Goal: Information Seeking & Learning: Check status

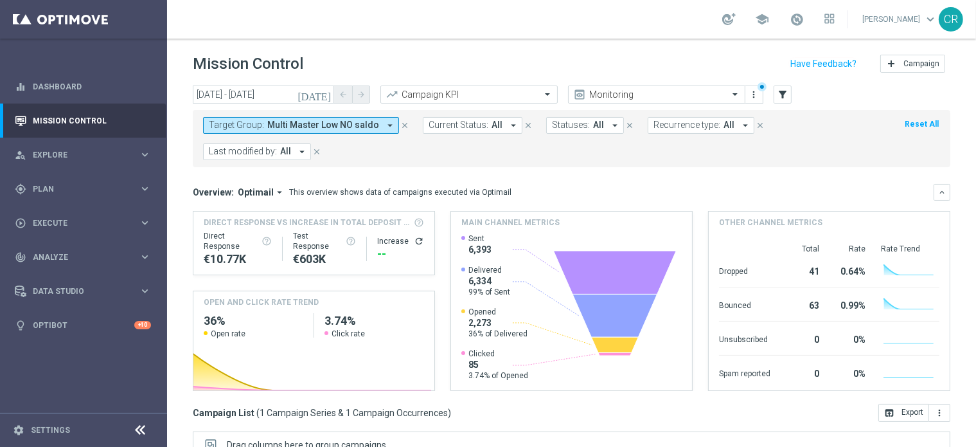
click at [327, 87] on button "[DATE]" at bounding box center [315, 94] width 39 height 19
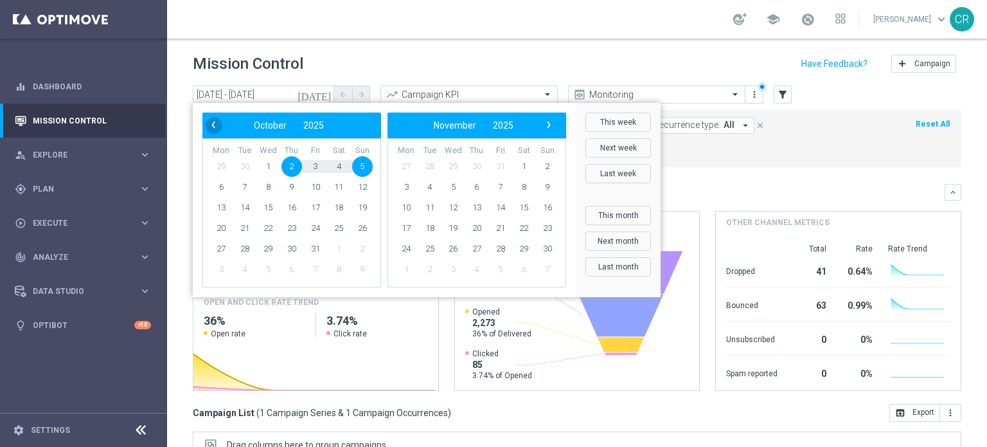
click at [209, 123] on span "‹" at bounding box center [213, 124] width 17 height 17
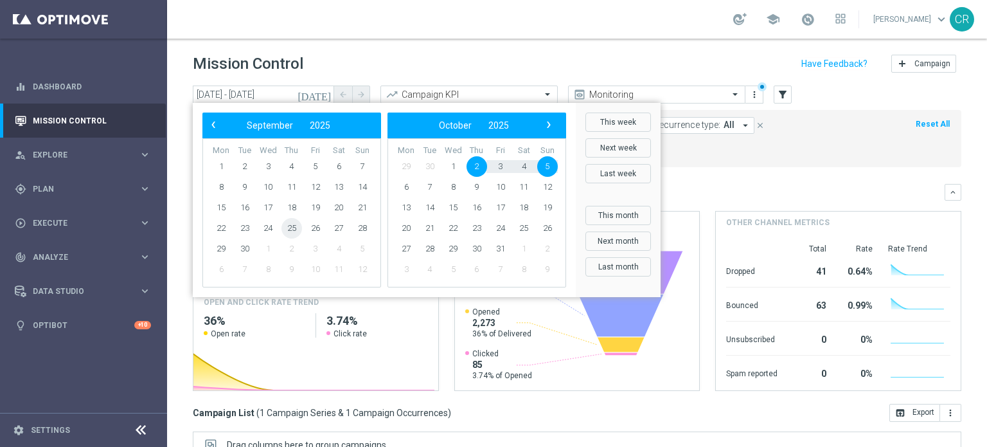
click at [298, 226] on span "25" at bounding box center [291, 228] width 21 height 21
click at [360, 225] on span "28" at bounding box center [362, 228] width 21 height 21
type input "[DATE] - [DATE]"
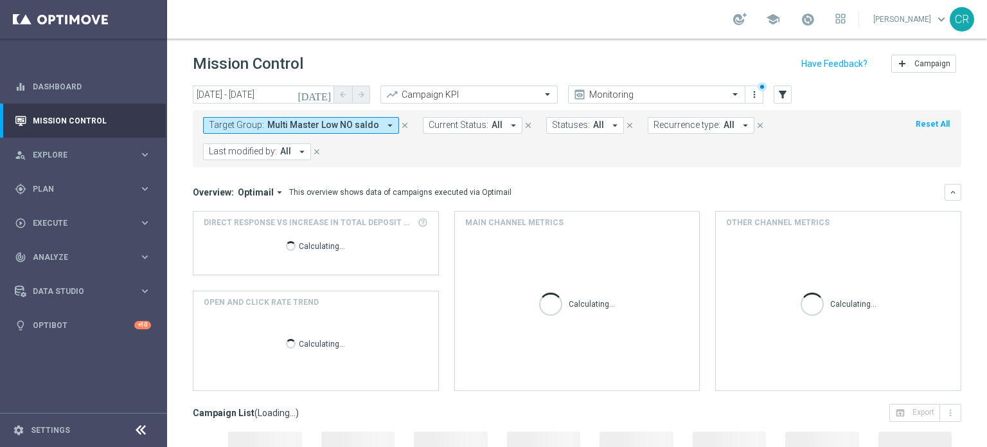
click at [352, 129] on span "Multi Master Low NO saldo" at bounding box center [323, 125] width 112 height 11
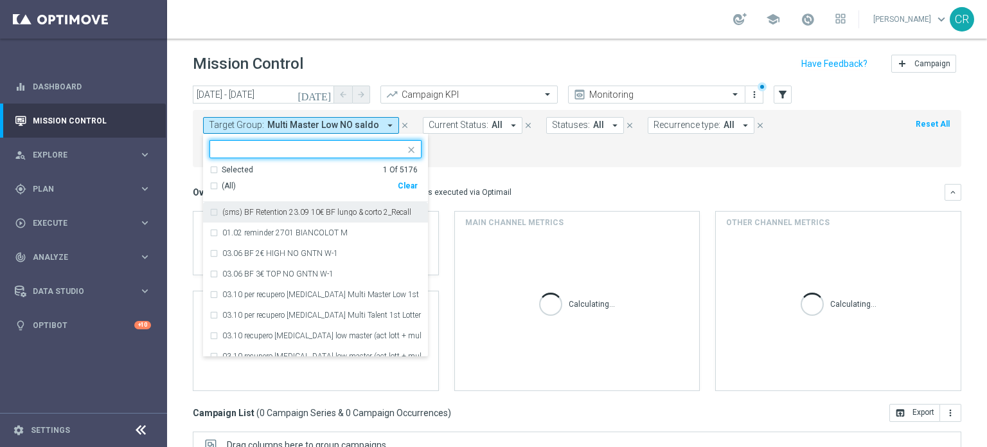
click at [0, 0] on div "Clear" at bounding box center [0, 0] width 0 height 0
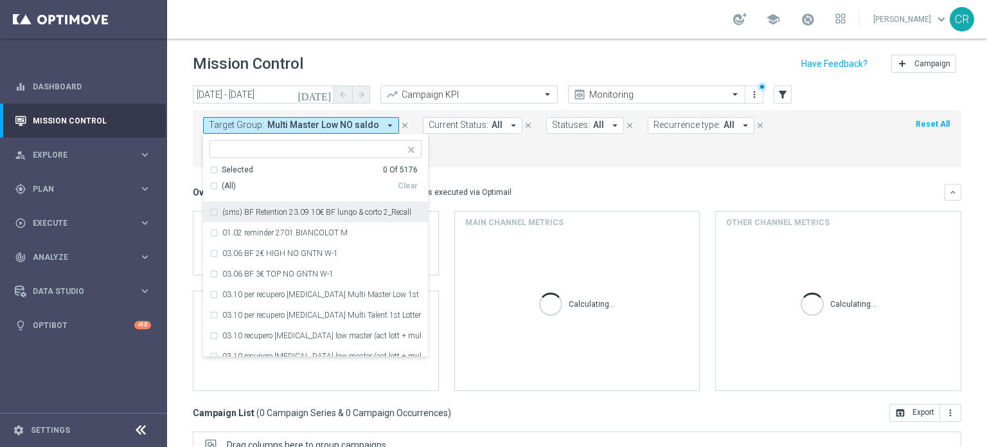
click at [326, 148] on input "text" at bounding box center [311, 149] width 188 height 11
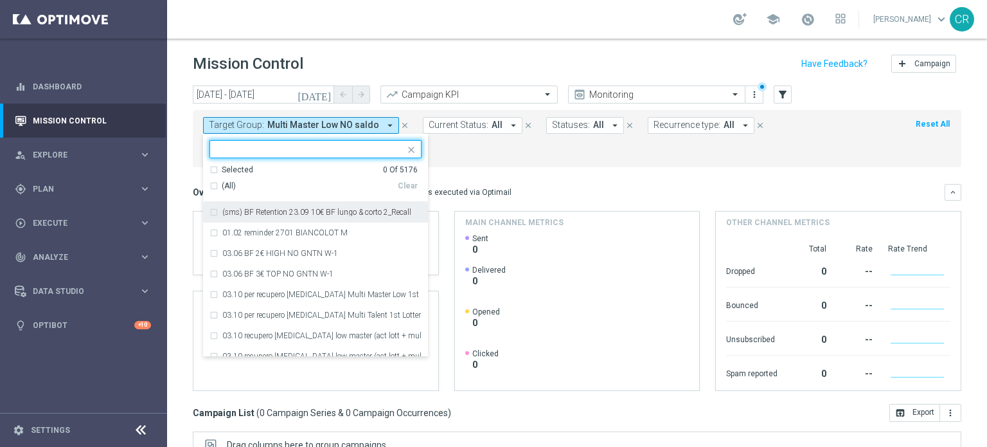
paste input "Reactivated Talent ggr nb lm > 0 1st Sport lm"
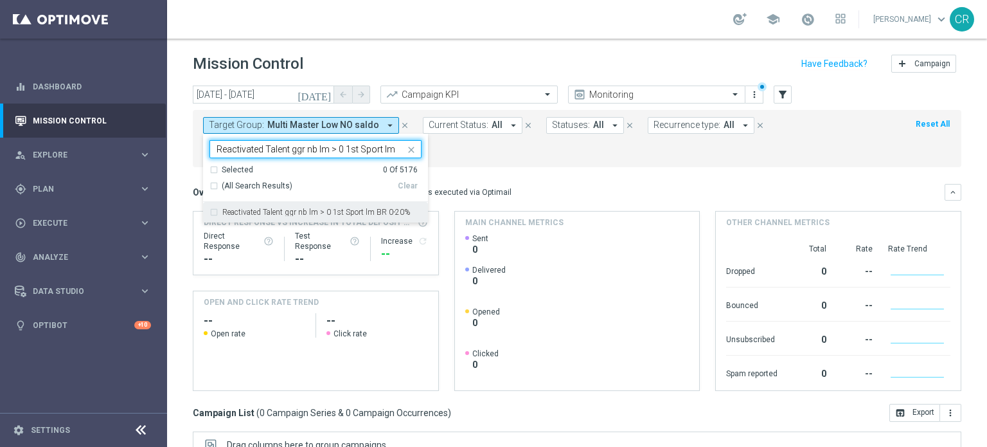
click at [304, 204] on div "Reactivated Talent ggr nb lm > 0 1st Sport lm BR 0-20%" at bounding box center [315, 212] width 212 height 21
type input "Reactivated Talent ggr nb lm > 0 1st Sport lm"
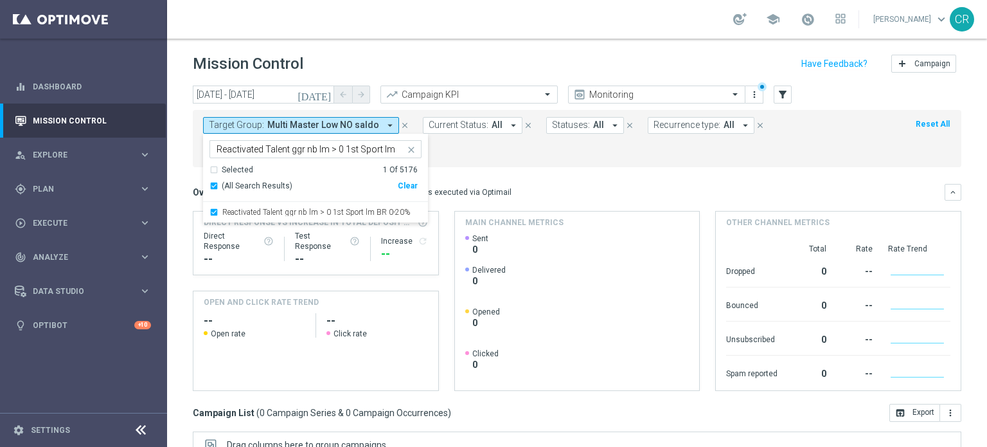
click at [494, 175] on mini-dashboard "Overview: Optimail arrow_drop_down This overview shows data of campaigns execut…" at bounding box center [577, 285] width 768 height 236
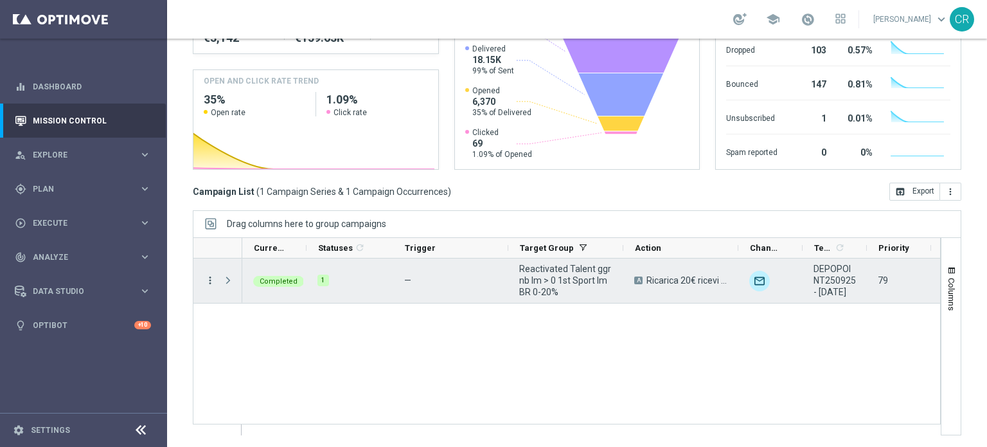
click at [204, 282] on icon "more_vert" at bounding box center [210, 280] width 12 height 12
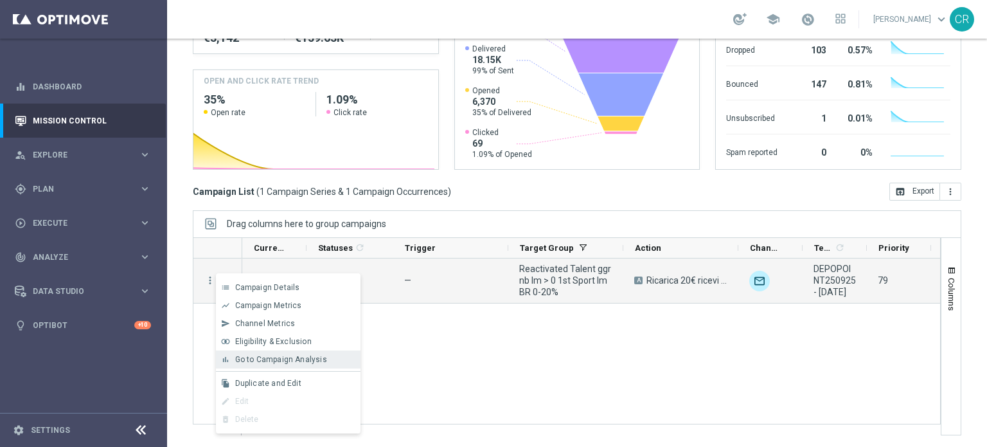
click at [251, 355] on span "Go to Campaign Analysis" at bounding box center [281, 359] width 92 height 9
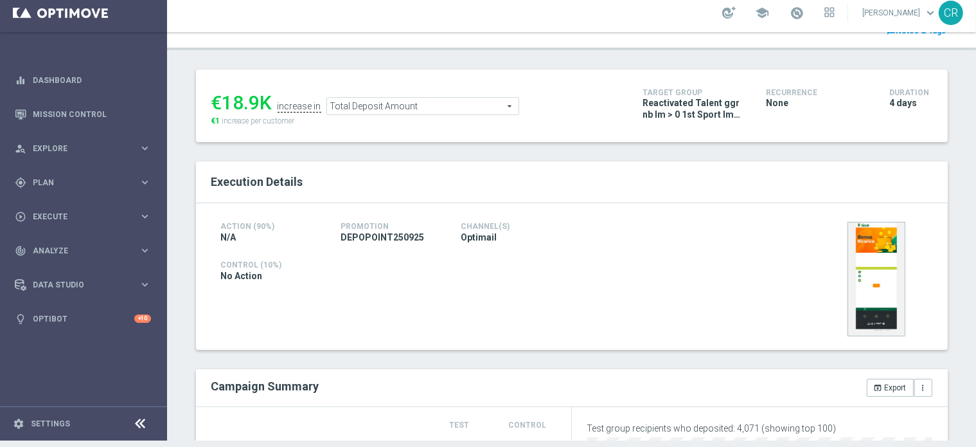
scroll to position [33, 0]
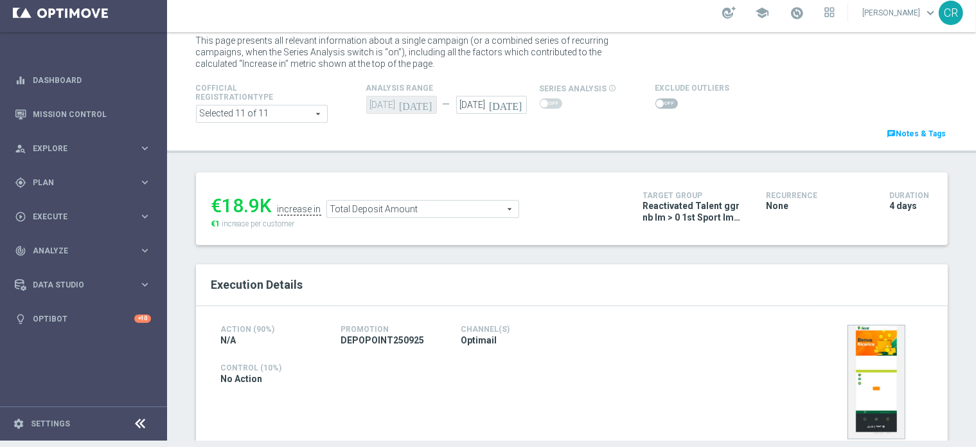
click at [455, 209] on span "Total Deposit Amount" at bounding box center [422, 208] width 191 height 17
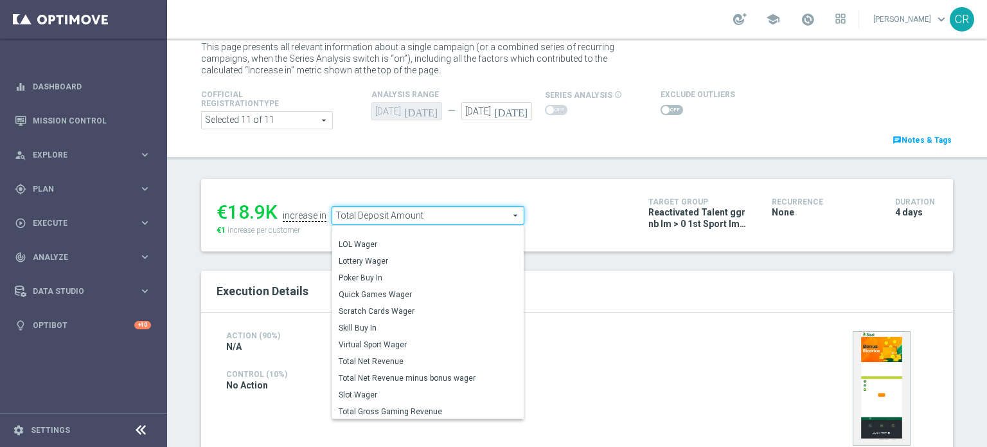
scroll to position [197, 0]
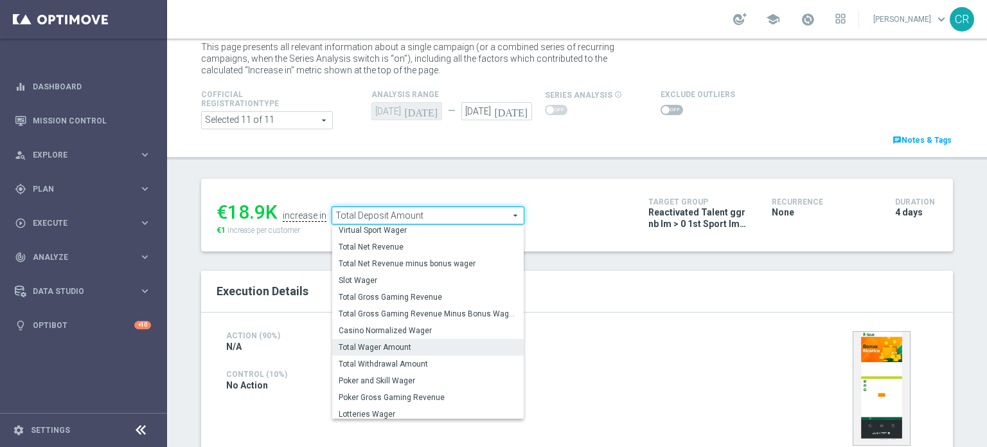
click at [421, 339] on label "Total Wager Amount" at bounding box center [427, 347] width 191 height 17
type input "Total Wager Amount"
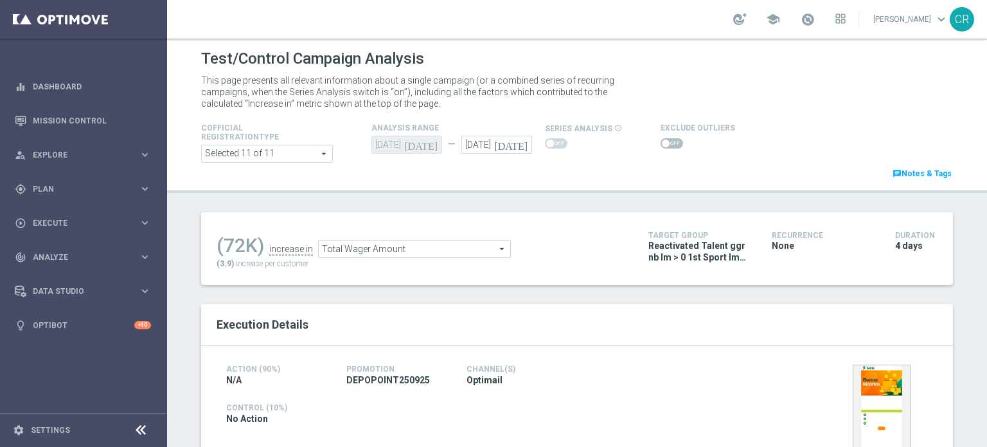
click at [666, 144] on span at bounding box center [672, 143] width 22 height 10
click at [666, 144] on input "checkbox" at bounding box center [672, 143] width 22 height 10
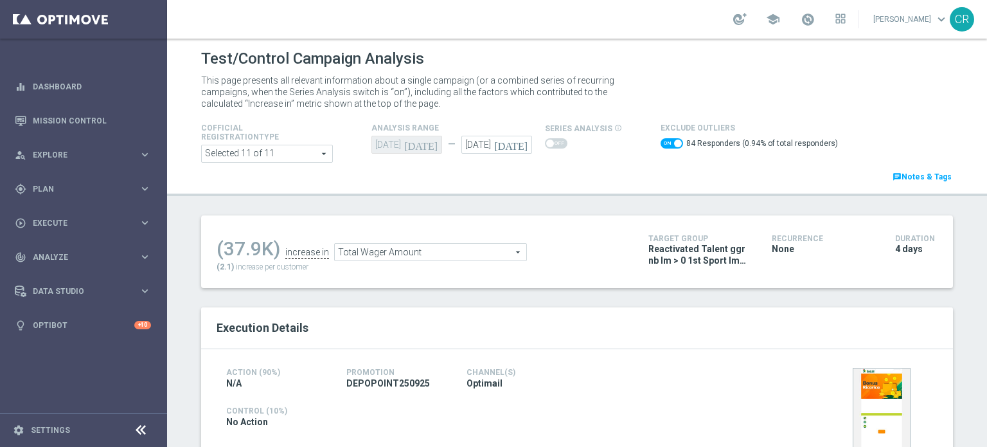
click at [472, 244] on span "Total Wager Amount" at bounding box center [430, 252] width 191 height 17
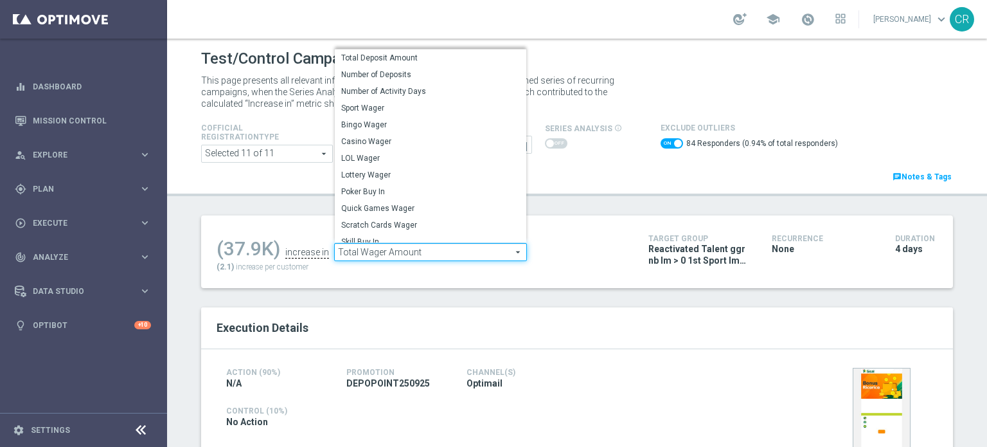
click at [580, 360] on div "Action (90%) N/A Promotion DEPOPOINT250925 Channel(s) Optimail Control (10%) No…" at bounding box center [577, 422] width 752 height 146
checkbox input "false"
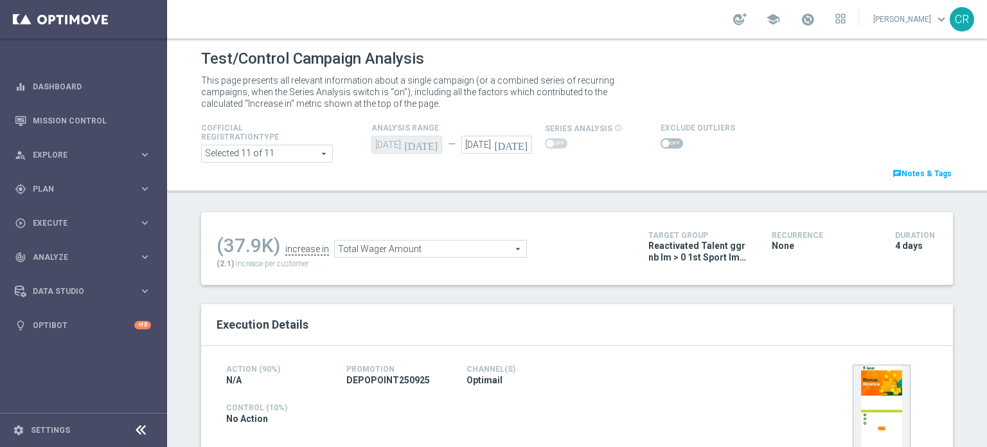
click at [472, 254] on span "Total Wager Amount" at bounding box center [430, 248] width 191 height 17
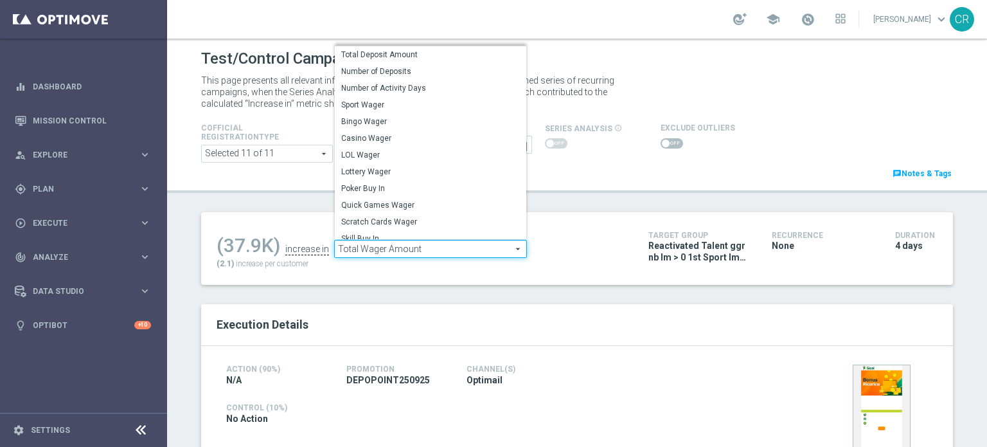
click at [416, 98] on label "Sport Wager" at bounding box center [430, 104] width 191 height 17
type input "Sport Wager"
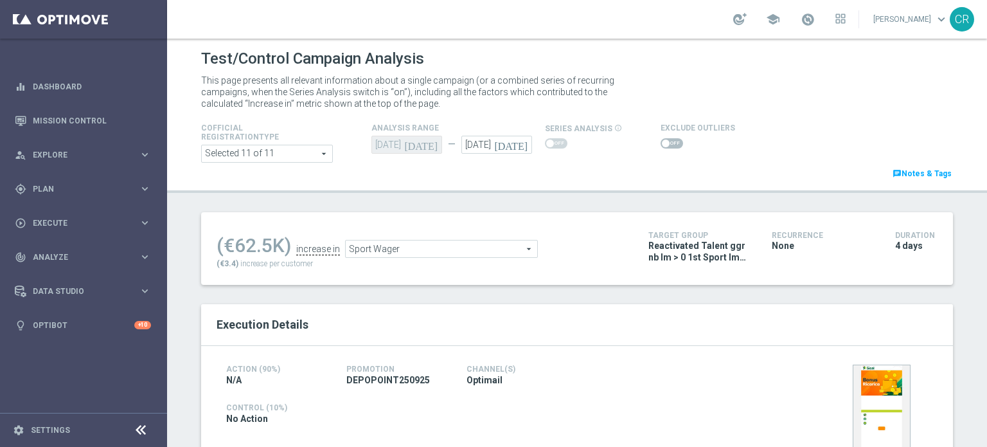
click at [668, 145] on span at bounding box center [672, 143] width 22 height 10
click at [668, 145] on input "checkbox" at bounding box center [672, 143] width 22 height 10
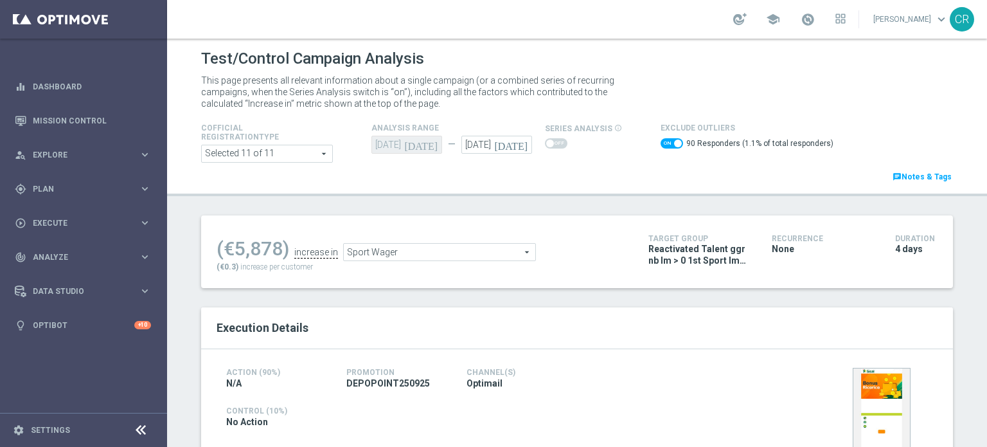
click at [501, 258] on span "Sport Wager" at bounding box center [439, 252] width 191 height 17
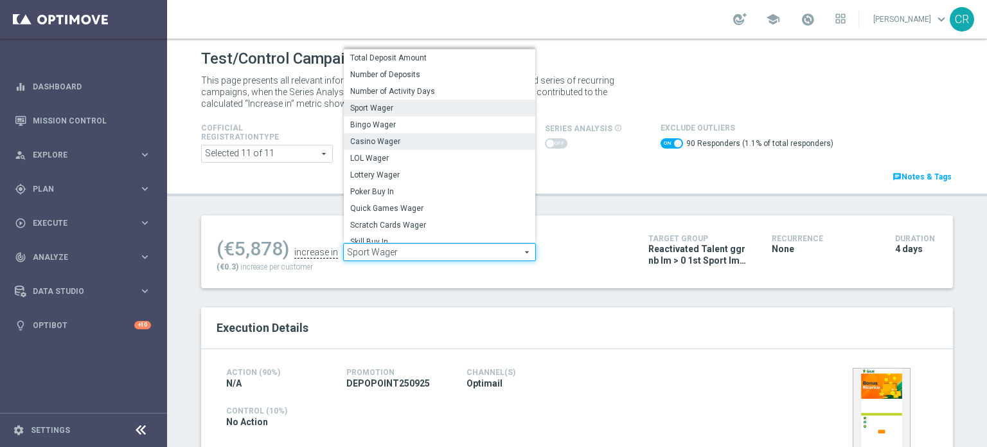
click at [434, 139] on span "Casino Wager" at bounding box center [439, 141] width 179 height 10
checkbox input "false"
type input "Casino Wager"
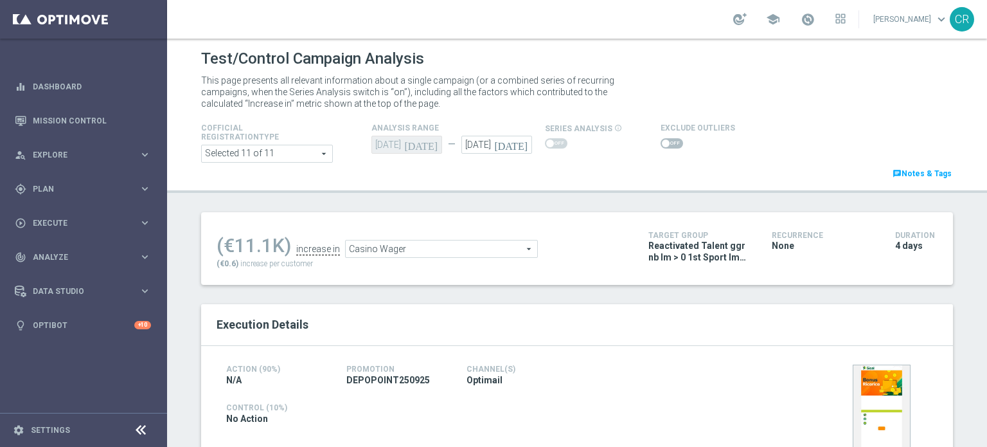
click at [670, 147] on span at bounding box center [672, 143] width 22 height 10
click at [670, 147] on input "checkbox" at bounding box center [672, 143] width 22 height 10
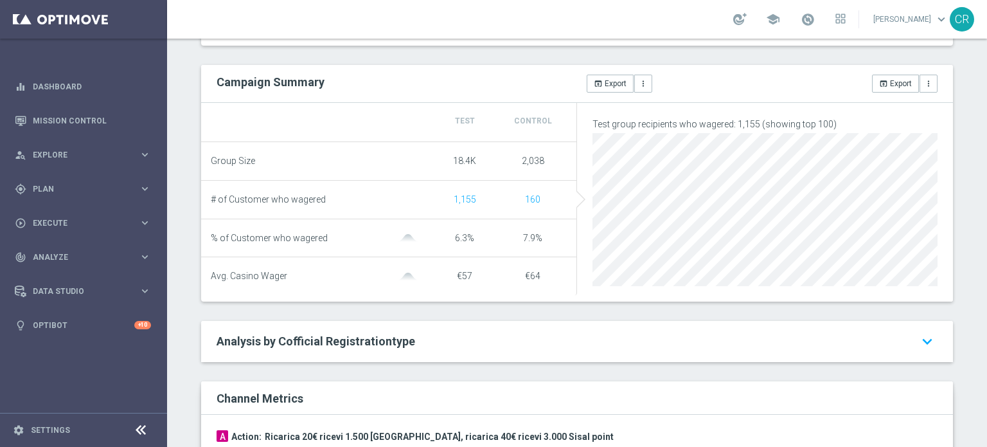
scroll to position [64, 0]
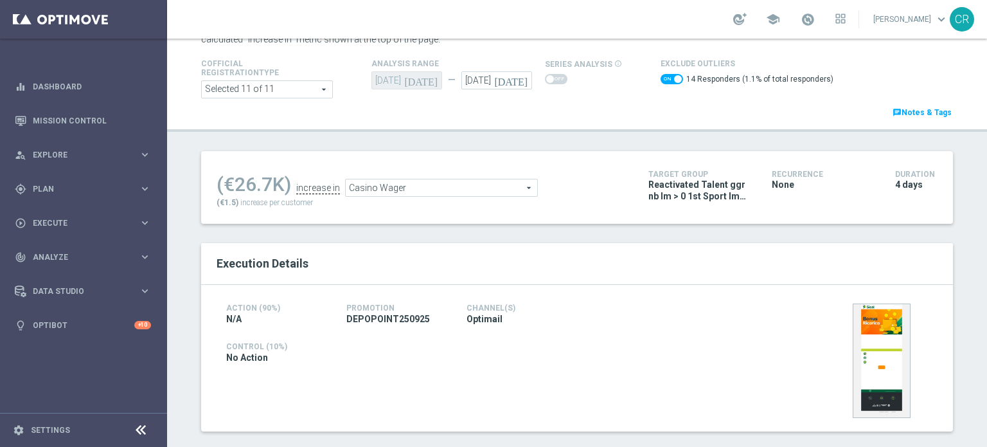
click at [486, 192] on span "Casino Wager" at bounding box center [441, 187] width 191 height 17
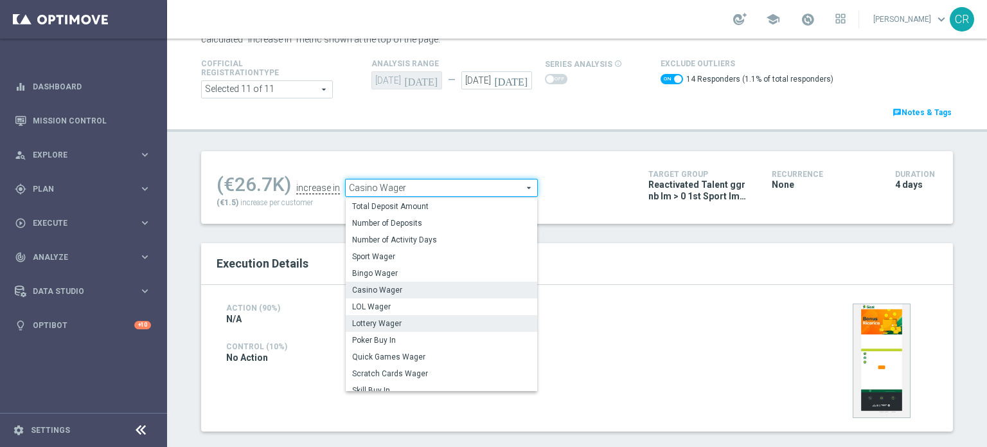
click at [400, 323] on span "Lottery Wager" at bounding box center [441, 323] width 179 height 10
checkbox input "false"
type input "Lottery Wager"
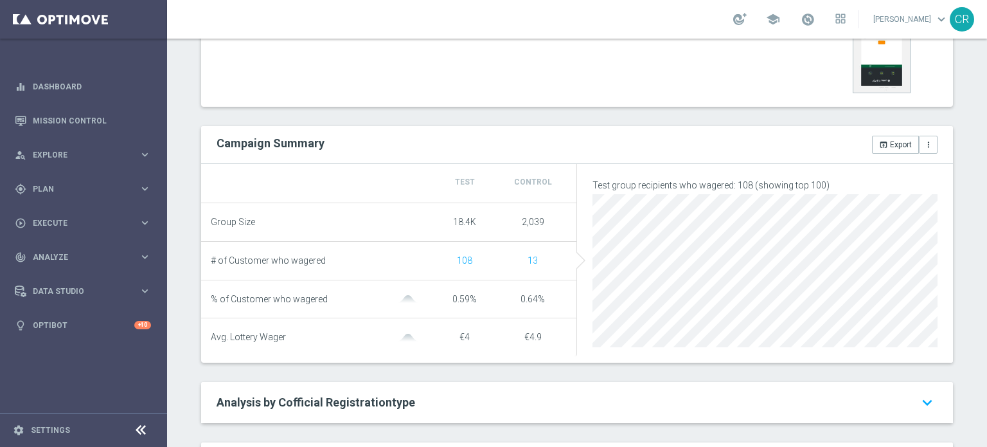
scroll to position [64, 0]
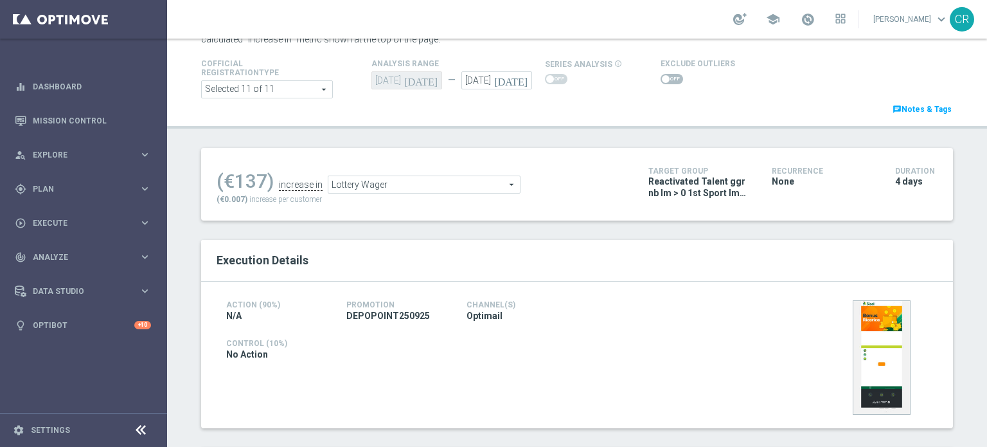
click at [666, 84] on span at bounding box center [672, 79] width 22 height 10
click at [666, 84] on input "checkbox" at bounding box center [672, 79] width 22 height 10
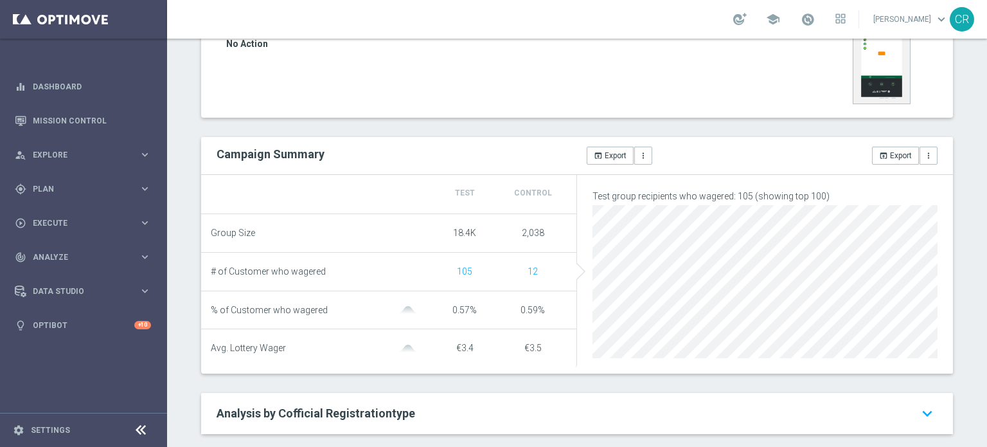
scroll to position [0, 0]
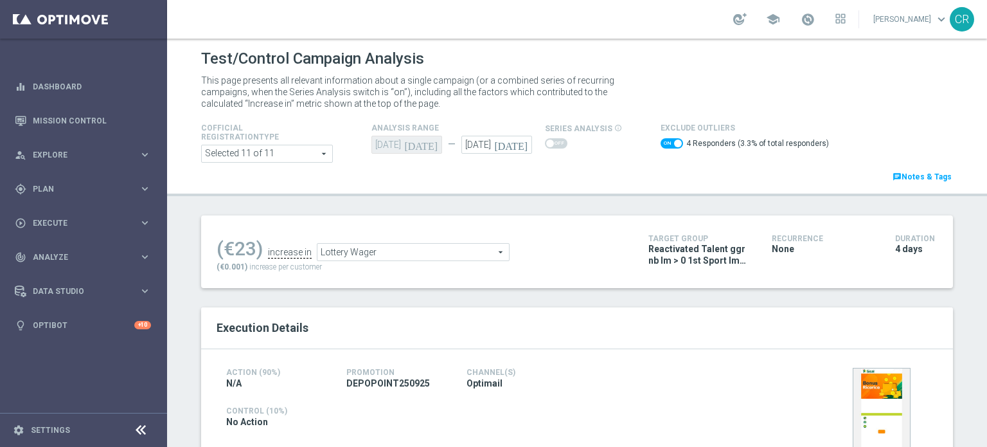
click at [473, 262] on div "(€23) increase in Lottery Wager Lottery Wager arrow_drop_down search (€0.001) i…" at bounding box center [423, 252] width 412 height 42
click at [474, 256] on span "Lottery Wager" at bounding box center [412, 252] width 191 height 17
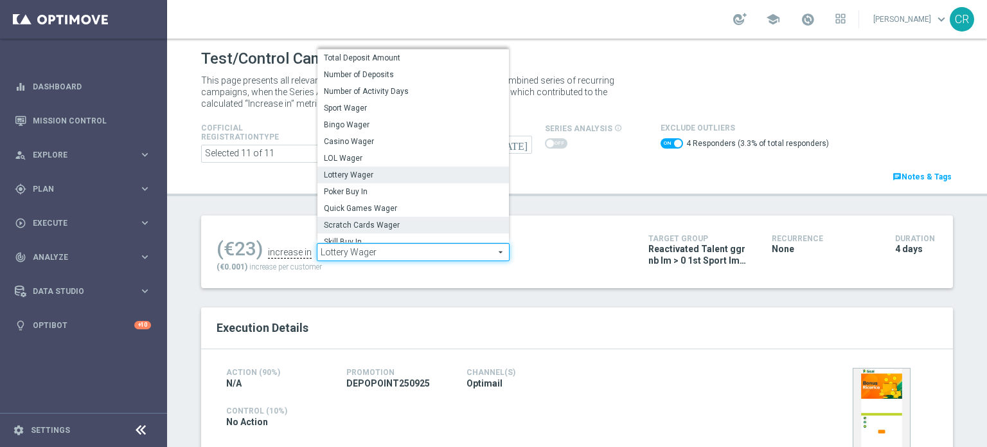
click at [461, 222] on span "Scratch Cards Wager" at bounding box center [413, 225] width 179 height 10
checkbox input "false"
type input "Scratch Cards Wager"
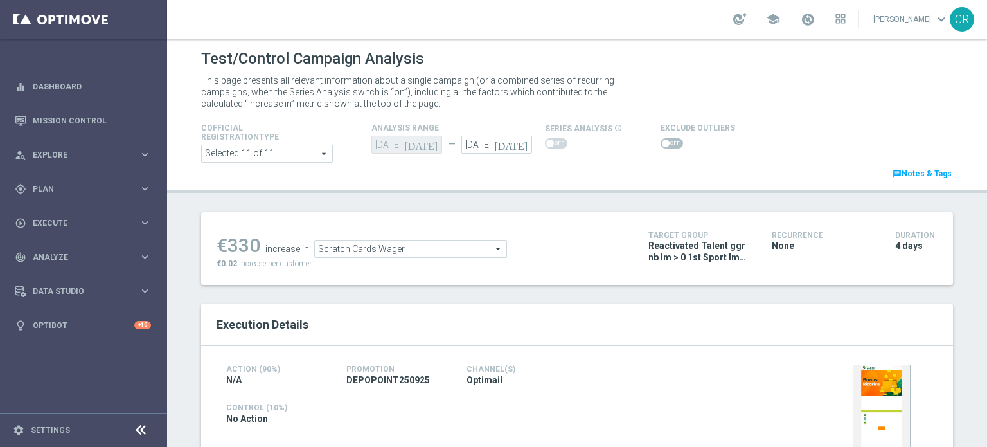
click at [474, 244] on span "Scratch Cards Wager" at bounding box center [410, 248] width 191 height 17
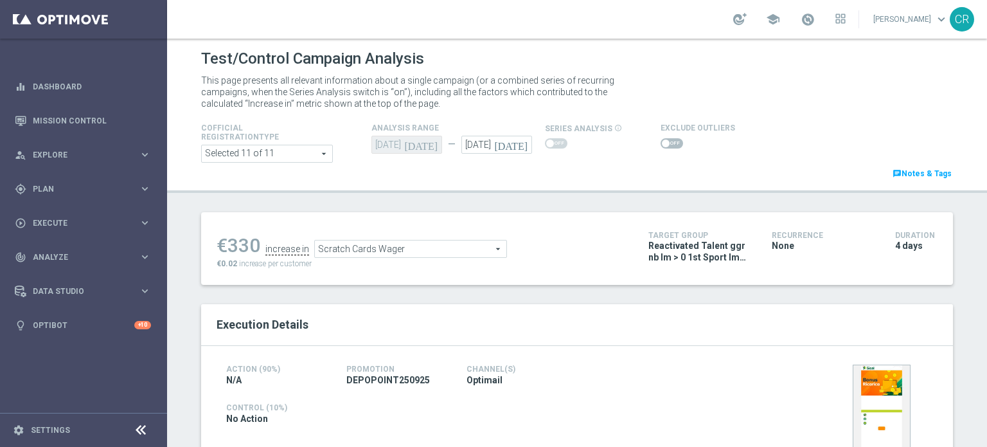
click at [661, 146] on span at bounding box center [672, 143] width 22 height 10
click at [661, 146] on input "checkbox" at bounding box center [672, 143] width 22 height 10
checkbox input "true"
